Goal: Task Accomplishment & Management: Complete application form

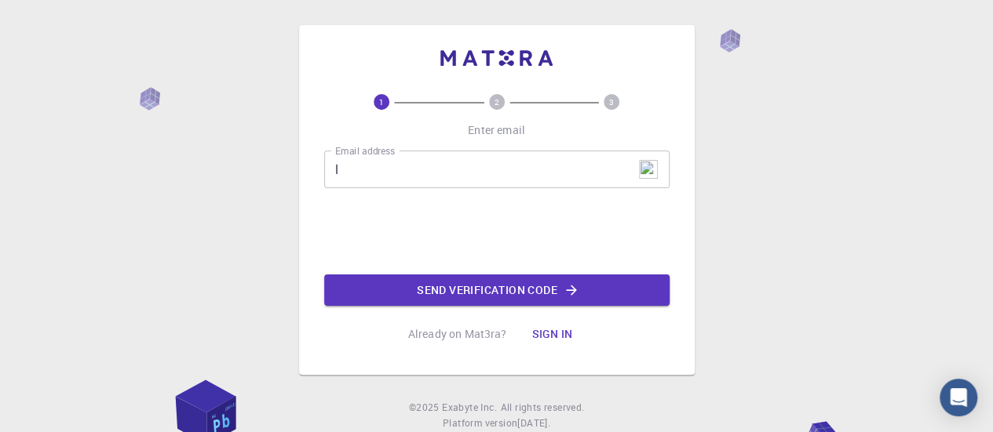
click at [406, 170] on input "l" at bounding box center [496, 170] width 345 height 38
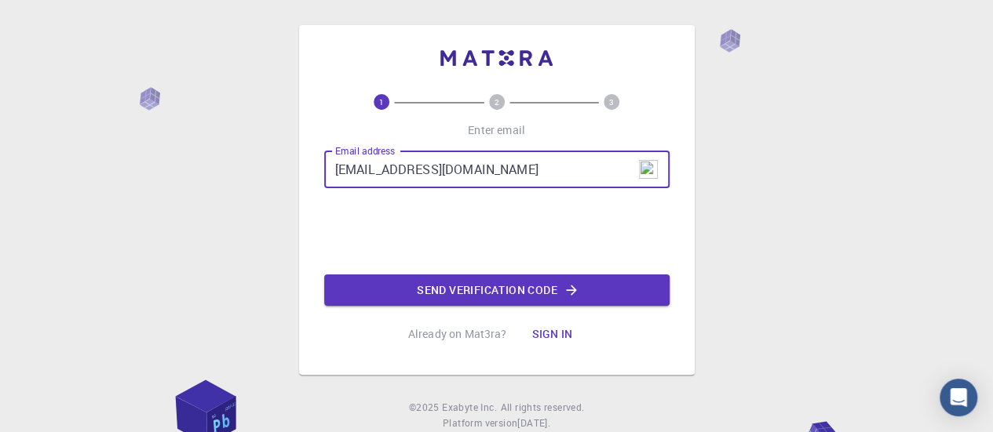
type input "[EMAIL_ADDRESS][DOMAIN_NAME]"
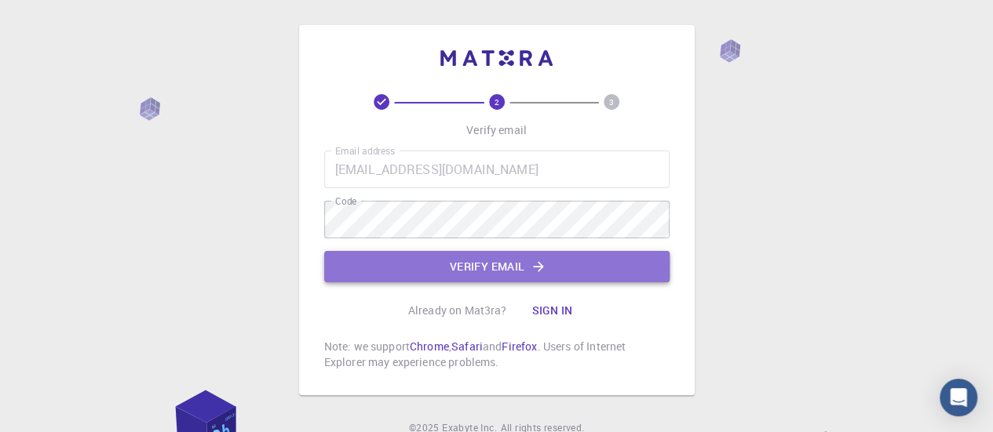
click at [446, 255] on button "Verify email" at bounding box center [496, 266] width 345 height 31
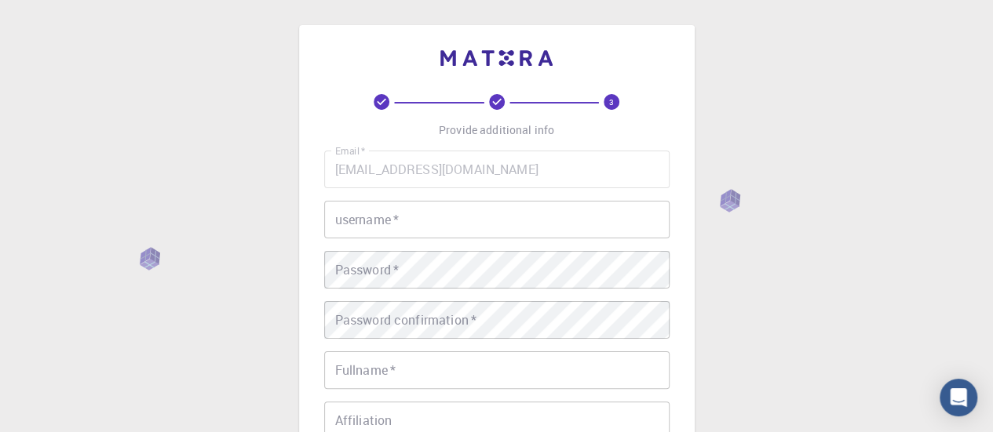
click at [443, 224] on input "username   *" at bounding box center [496, 220] width 345 height 38
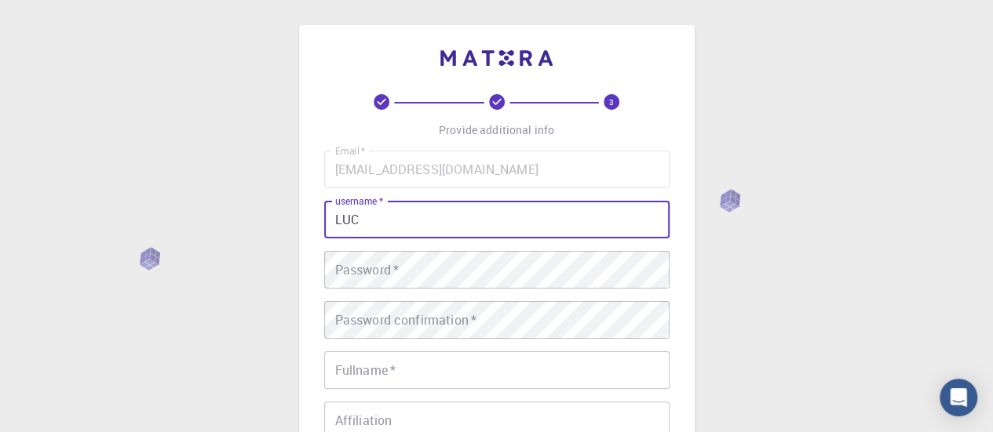
type input "LUC"
